Goal: Find specific page/section

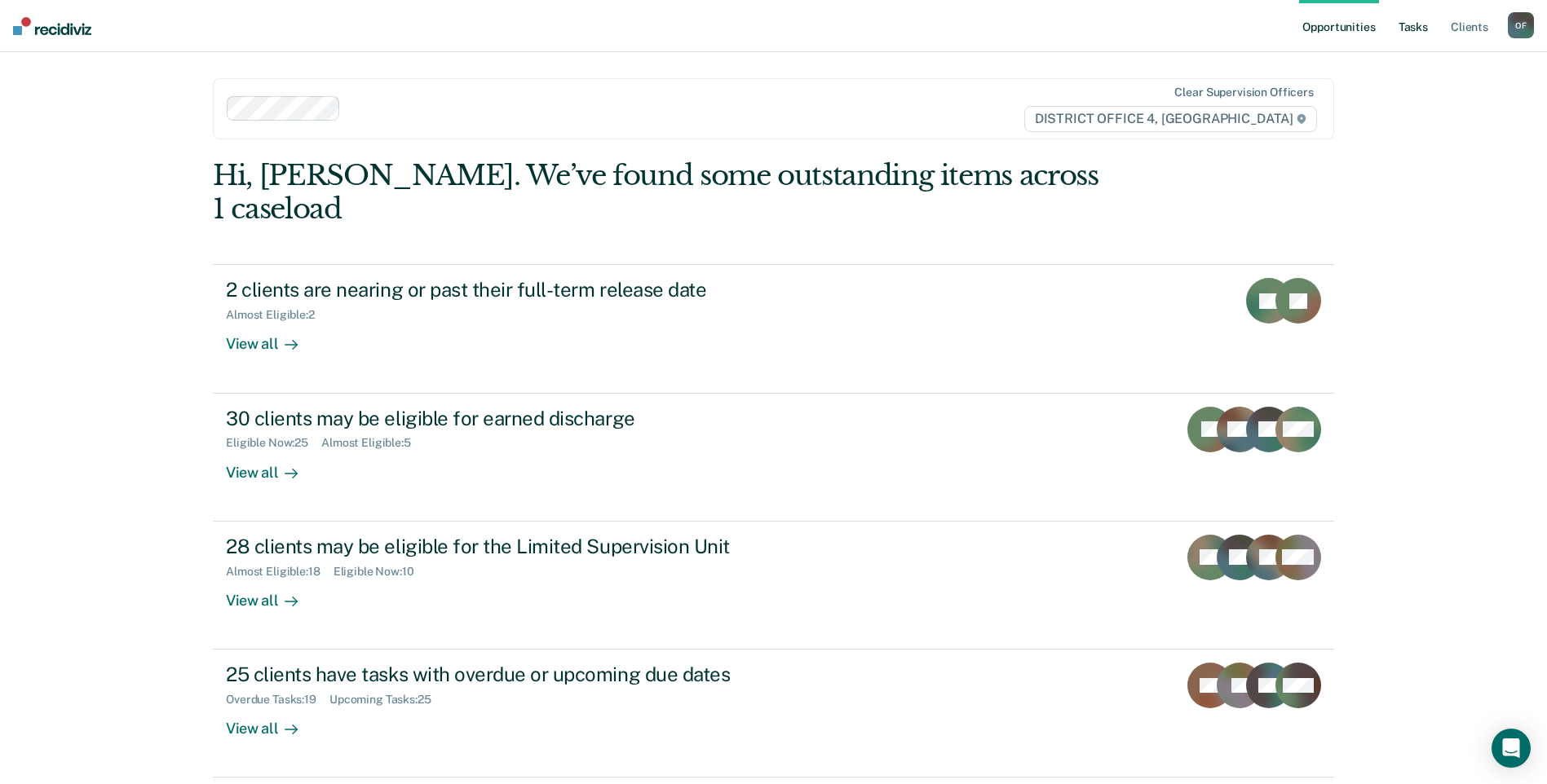
click at [1411, 42] on link "Tasks" at bounding box center [1413, 26] width 36 height 52
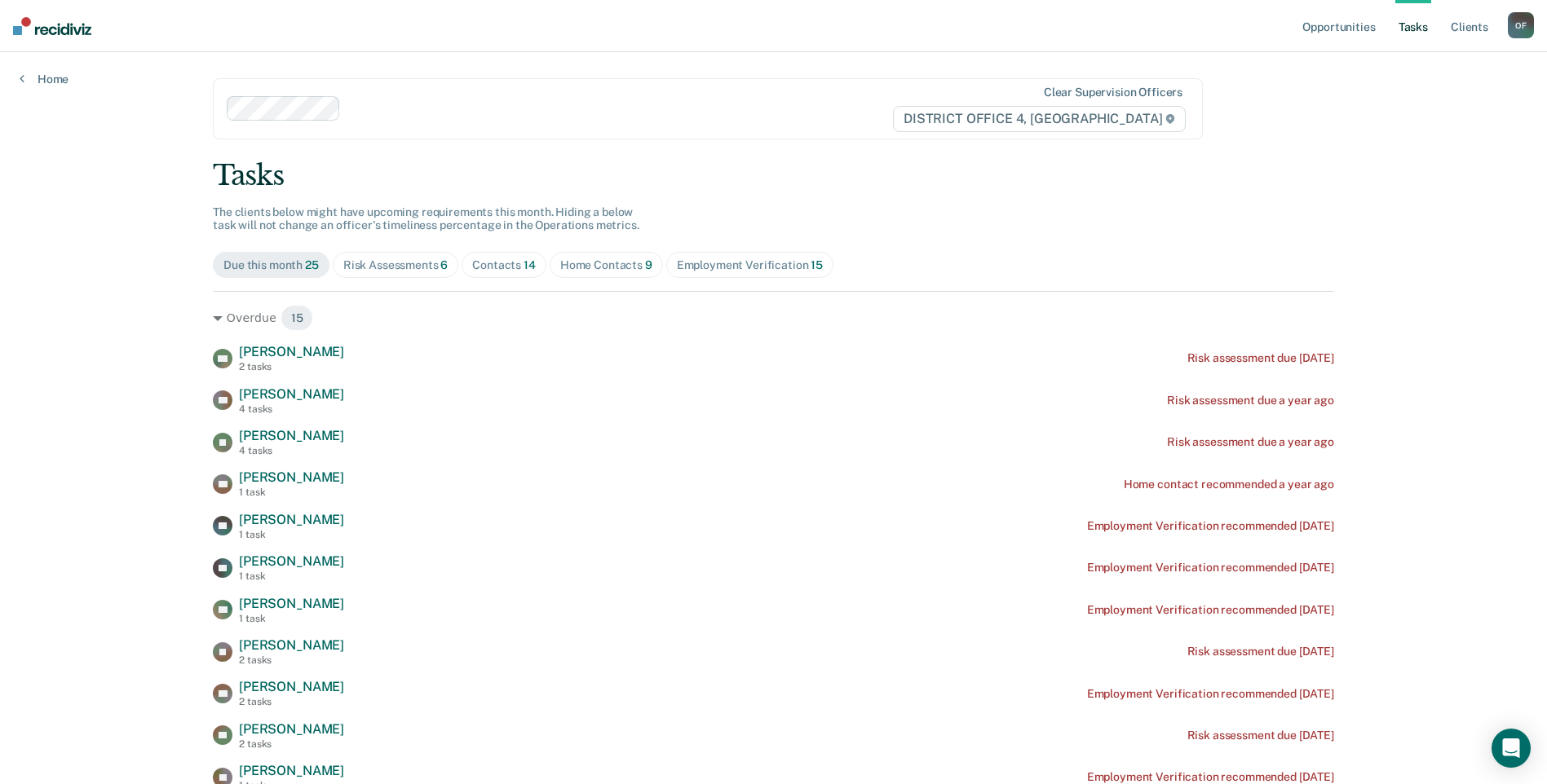
click at [514, 270] on div "Contacts 14" at bounding box center [504, 265] width 64 height 14
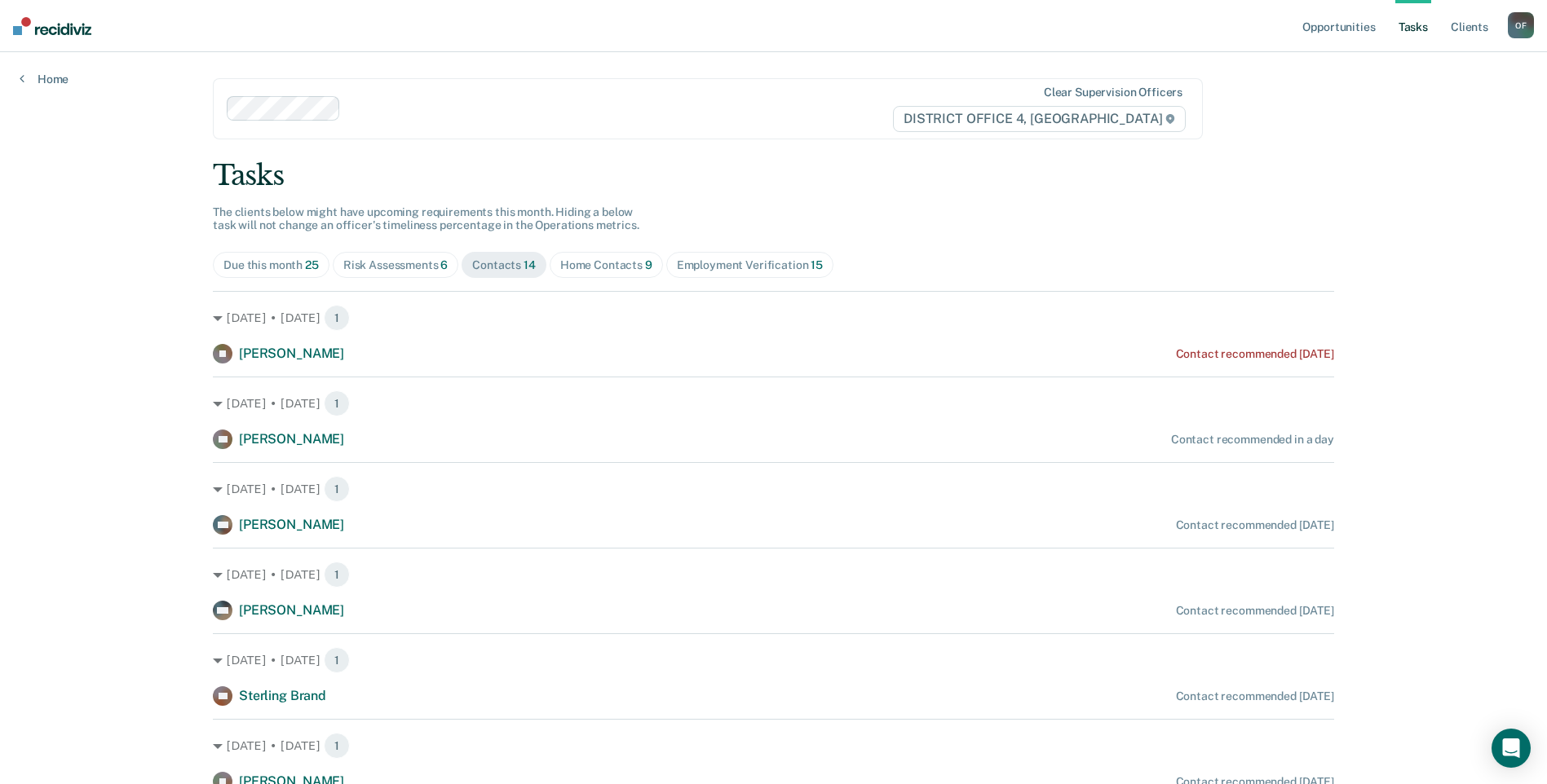
click at [503, 265] on div "Contacts 14" at bounding box center [504, 265] width 64 height 14
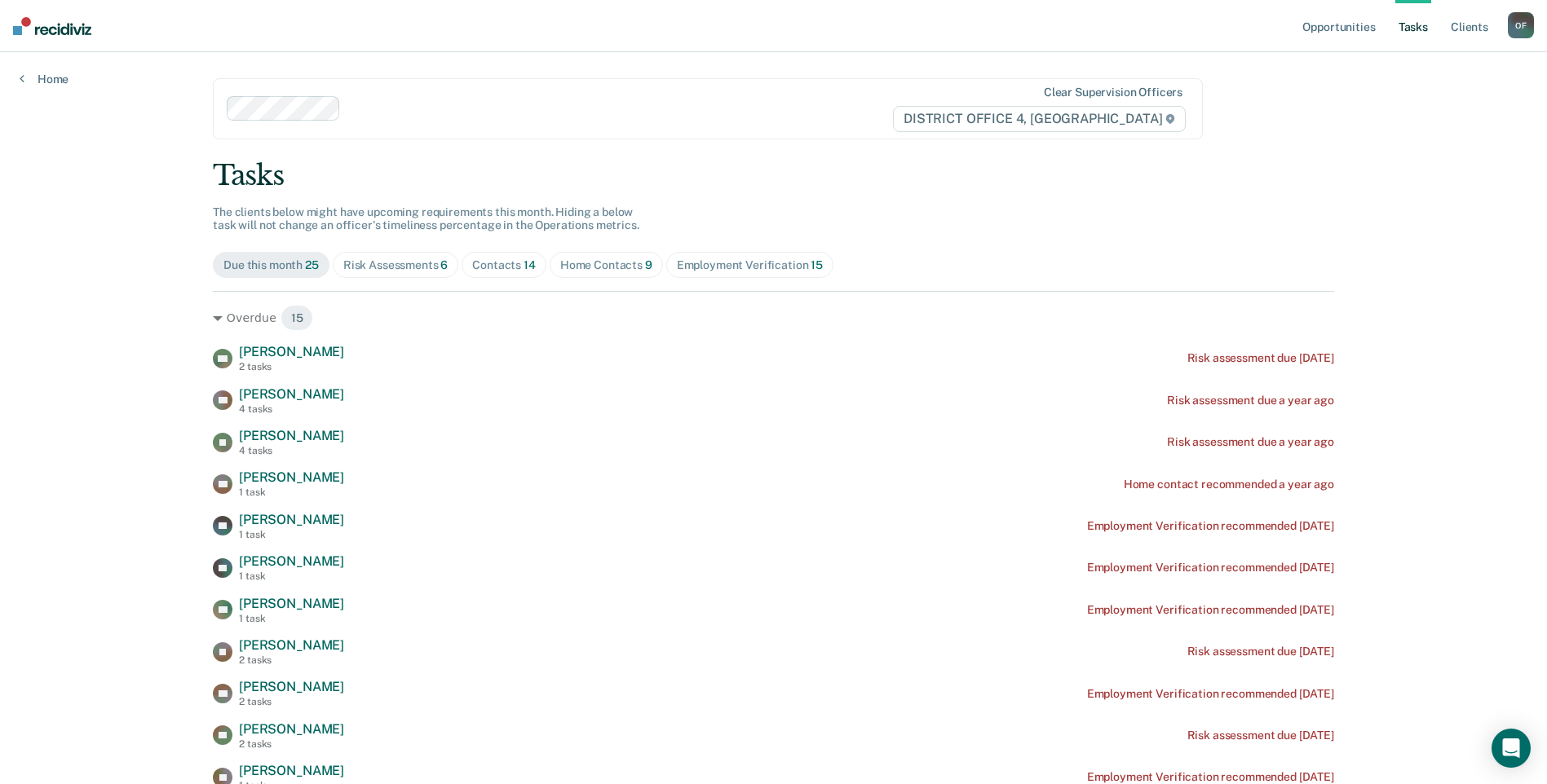
click at [499, 271] on div "Contacts 14" at bounding box center [504, 265] width 64 height 14
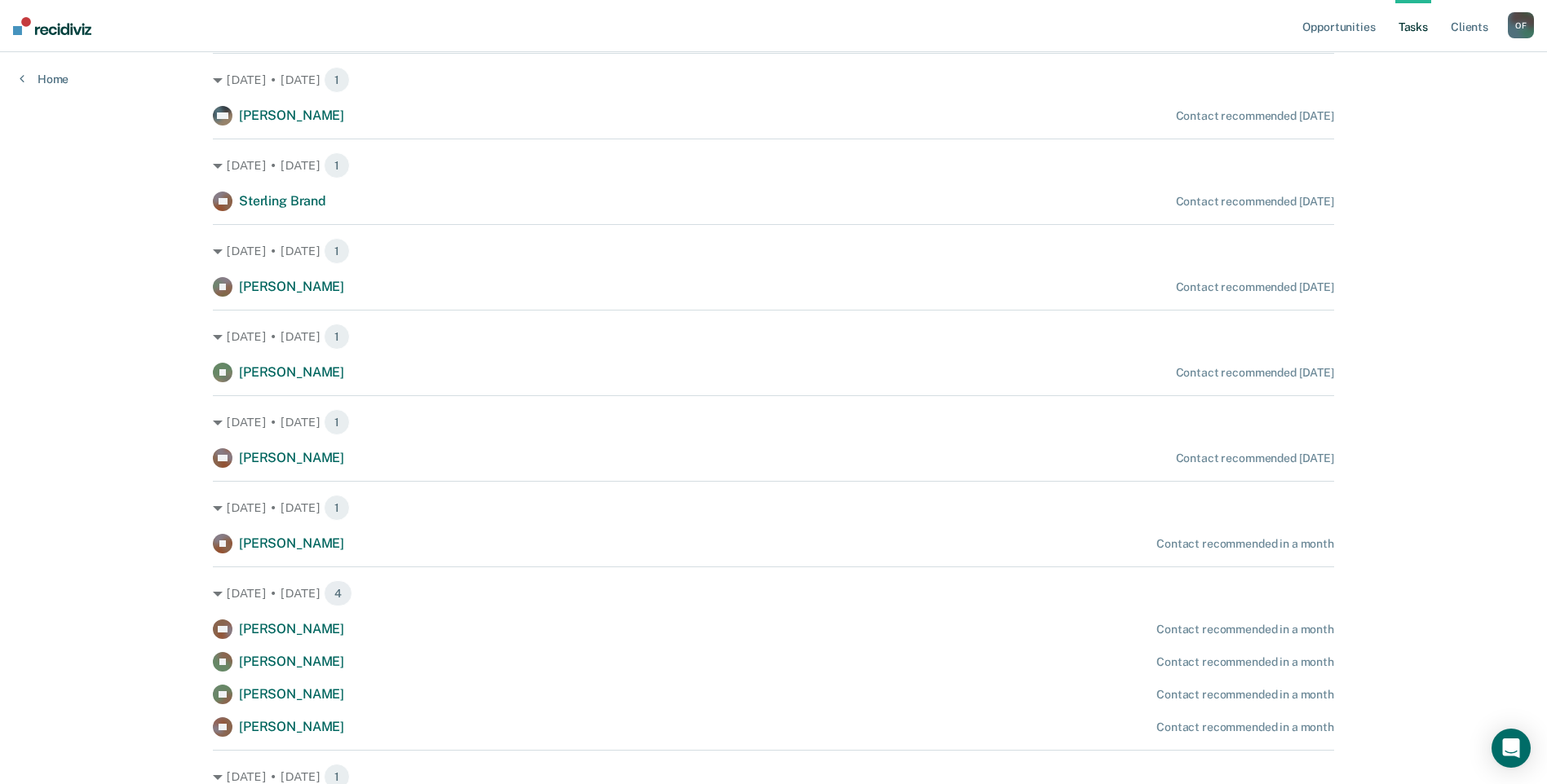
scroll to position [598, 0]
